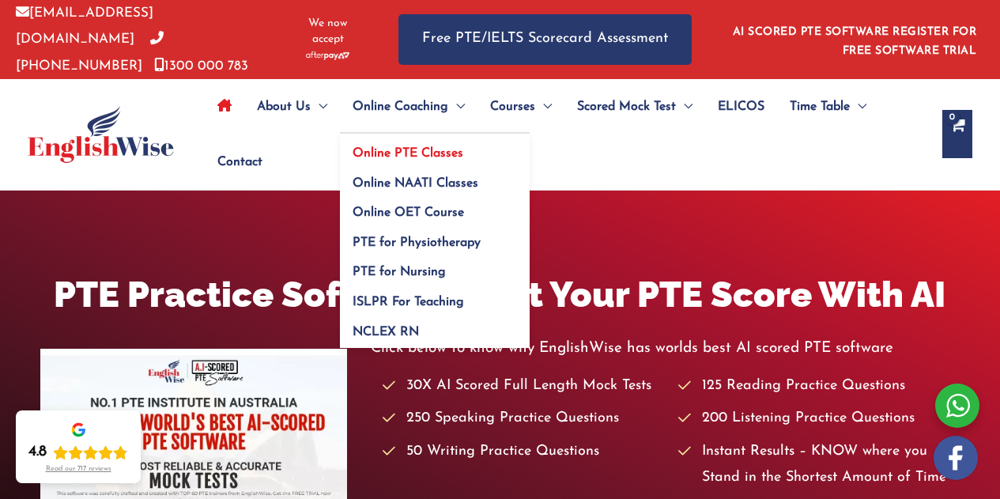
click at [417, 141] on link "Online PTE Classes" at bounding box center [435, 149] width 190 height 30
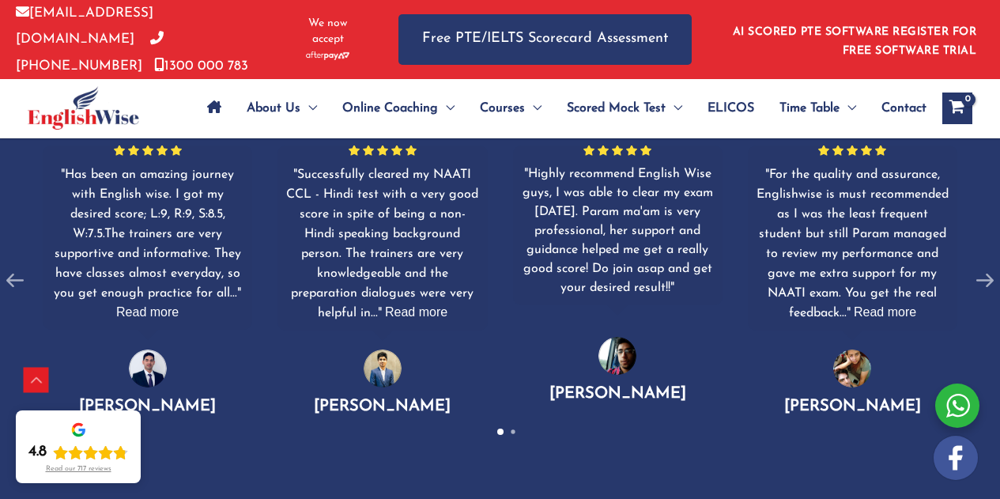
scroll to position [1199, 0]
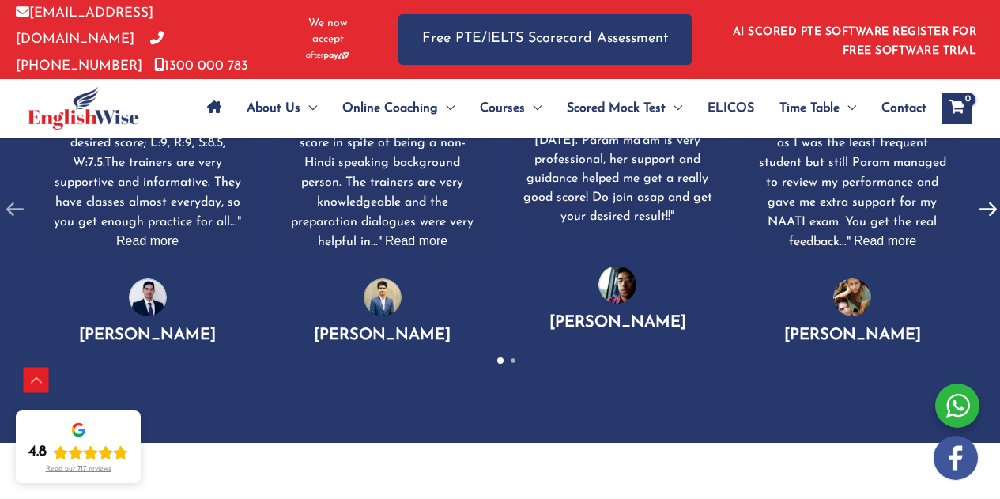
click at [988, 210] on icon at bounding box center [988, 210] width 30 height 30
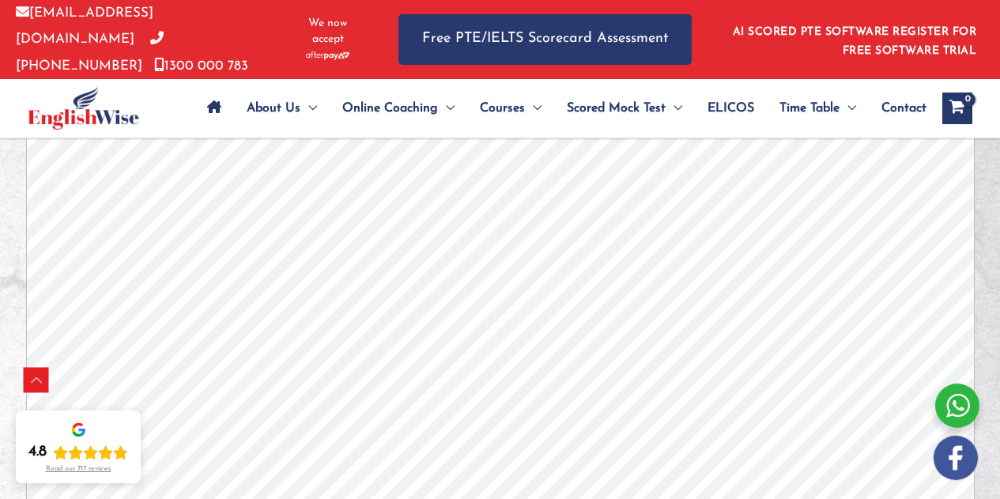
scroll to position [4665, 0]
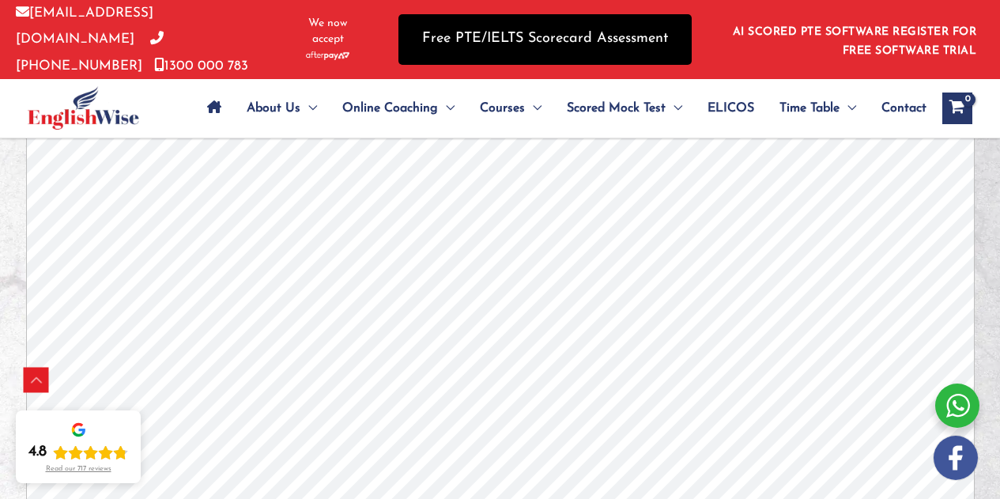
click at [562, 39] on link "Free PTE/IELTS Scorecard Assessment" at bounding box center [545, 39] width 293 height 50
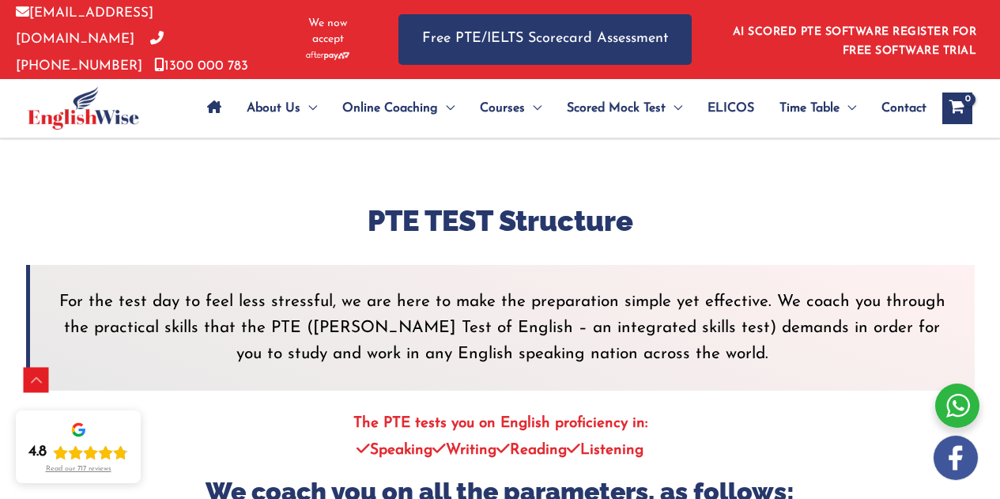
scroll to position [3005, 0]
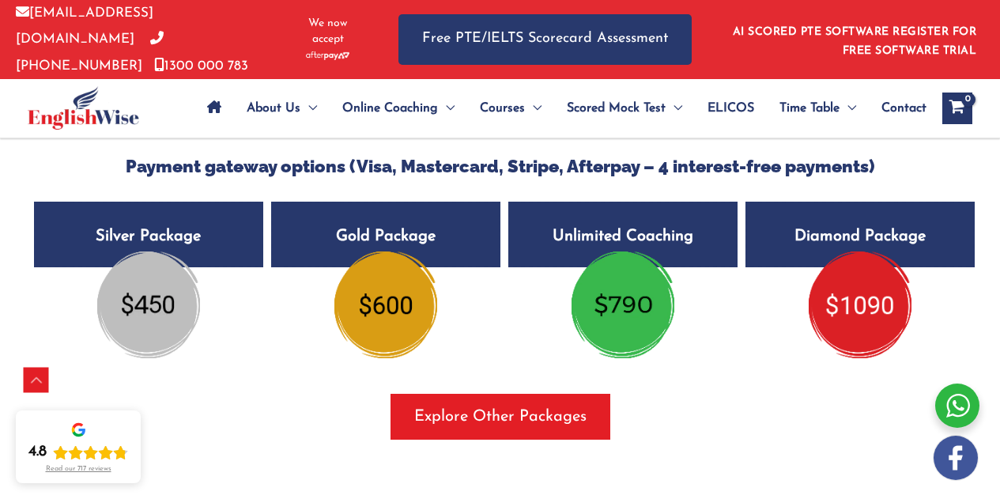
click at [170, 319] on img at bounding box center [148, 304] width 103 height 106
click at [240, 224] on h5 "Silver Package $450" at bounding box center [148, 235] width 229 height 66
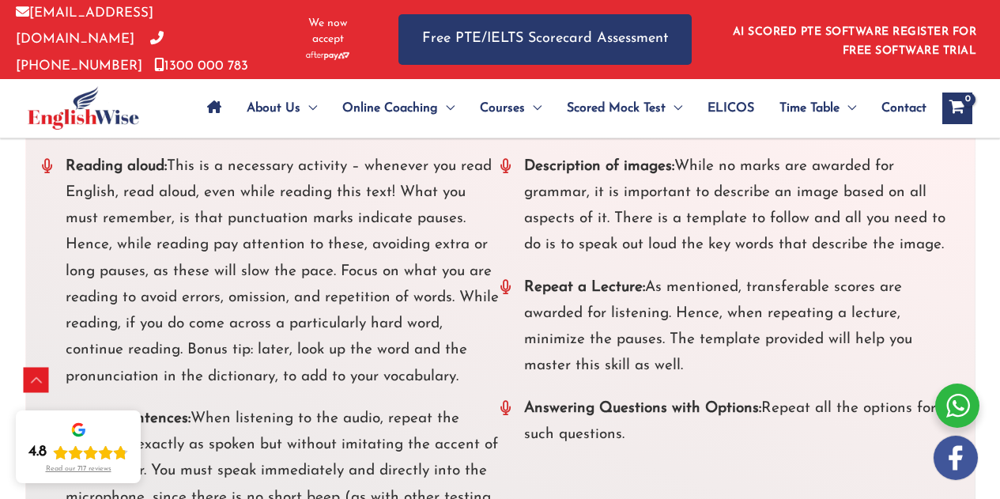
scroll to position [3795, 0]
